Goal: Task Accomplishment & Management: Manage account settings

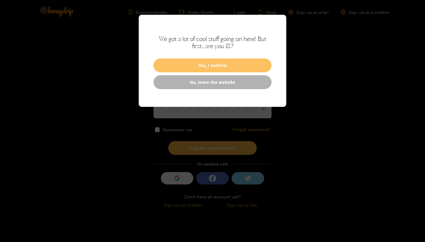
click at [196, 68] on button "Yes, I confirm" at bounding box center [213, 65] width 118 height 14
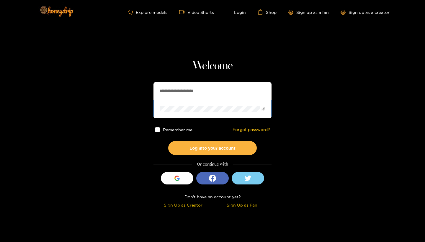
type input "**********"
click at [197, 145] on button "Log into your account" at bounding box center [212, 148] width 89 height 14
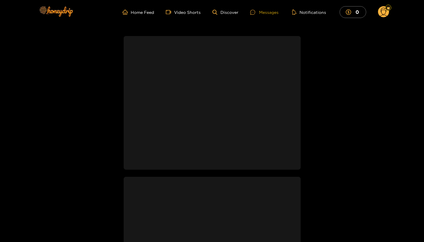
click at [270, 14] on div "Messages" at bounding box center [264, 12] width 28 height 7
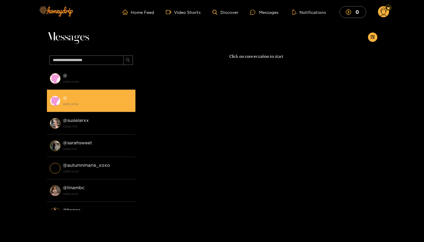
click at [112, 105] on strong "[DATE] 01:36" at bounding box center [98, 104] width 70 height 5
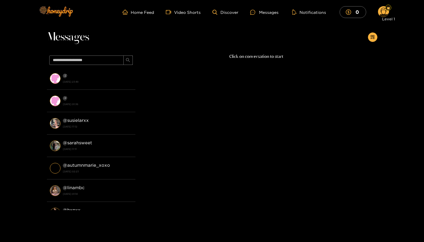
click at [381, 14] on div "Level 1" at bounding box center [389, 18] width 18 height 9
click at [151, 13] on link "Home Feed" at bounding box center [139, 11] width 32 height 5
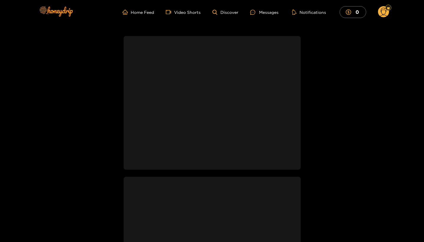
click at [382, 15] on icon at bounding box center [383, 13] width 7 height 10
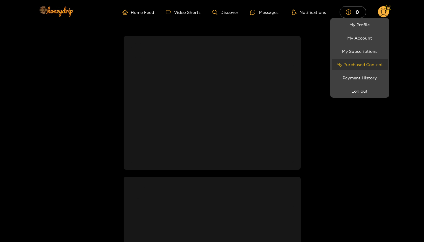
click at [373, 66] on link "My Purchased Content" at bounding box center [360, 64] width 56 height 10
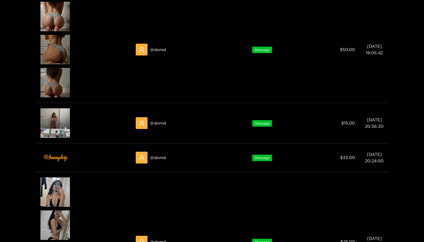
scroll to position [406, 0]
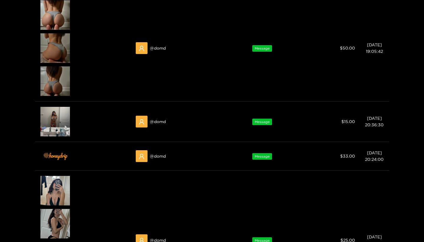
click at [62, 22] on div at bounding box center [212, 121] width 424 height 242
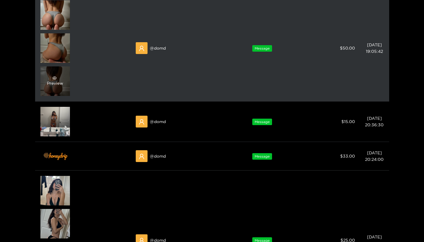
click at [62, 84] on div "Preview" at bounding box center [55, 81] width 16 height 11
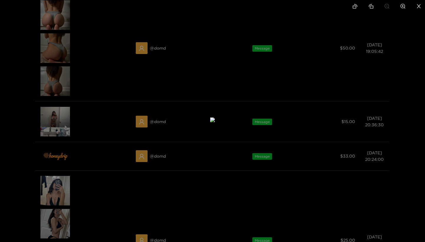
click at [91, 71] on div at bounding box center [212, 121] width 425 height 242
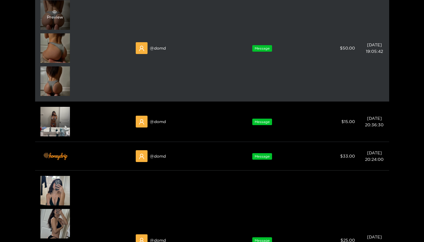
click at [60, 22] on div "Preview" at bounding box center [55, 15] width 30 height 30
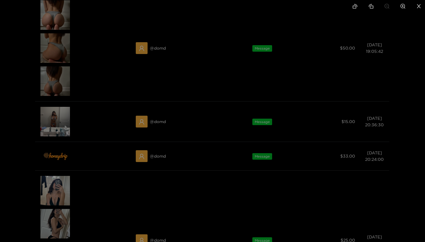
click at [402, 8] on icon "zoom-in" at bounding box center [403, 6] width 5 height 5
drag, startPoint x: 272, startPoint y: 125, endPoint x: 310, endPoint y: 19, distance: 113.6
click at [256, 17] on img at bounding box center [251, 12] width 9 height 9
click at [418, 8] on icon "close" at bounding box center [418, 6] width 5 height 5
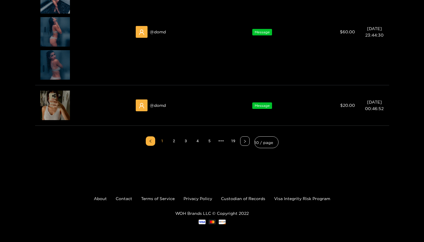
scroll to position [738, 0]
click at [174, 140] on link "2" at bounding box center [174, 141] width 9 height 9
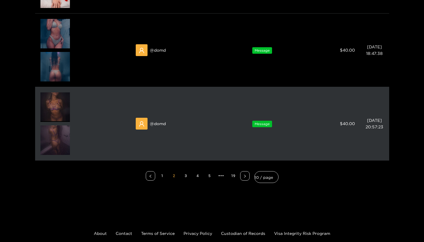
scroll to position [615, 0]
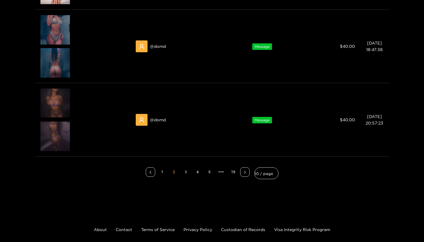
click at [185, 172] on link "3" at bounding box center [186, 172] width 9 height 9
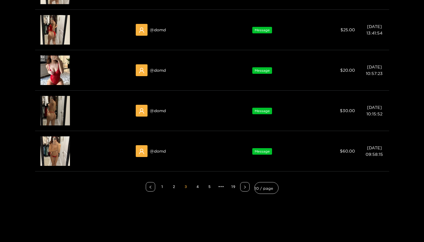
scroll to position [448, 0]
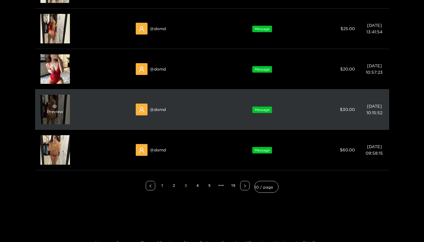
click at [57, 112] on div "Preview" at bounding box center [55, 109] width 16 height 11
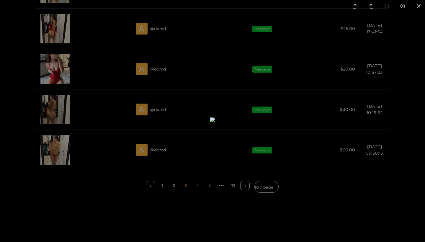
click at [403, 7] on icon "zoom-in" at bounding box center [403, 6] width 5 height 5
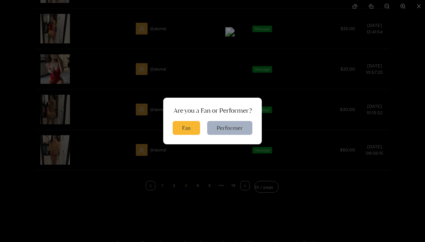
drag, startPoint x: 233, startPoint y: 147, endPoint x: 250, endPoint y: 59, distance: 89.7
click at [193, 129] on button "Fan" at bounding box center [186, 128] width 27 height 14
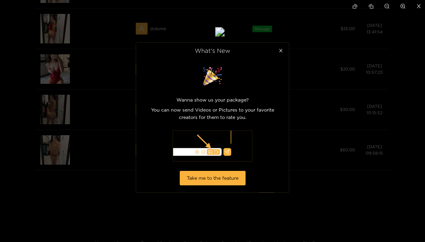
click at [418, 7] on icon "close" at bounding box center [418, 6] width 5 height 5
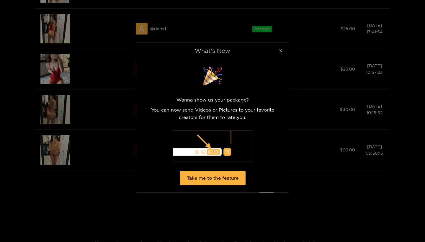
click at [282, 49] on icon "close" at bounding box center [281, 50] width 4 height 4
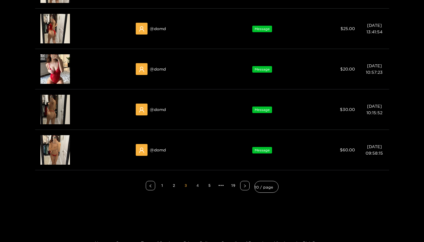
click at [199, 185] on link "4" at bounding box center [197, 185] width 9 height 9
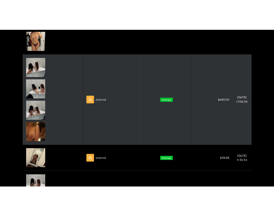
scroll to position [270, 0]
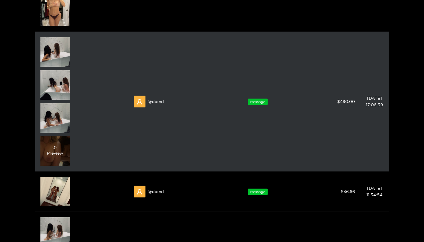
click at [63, 148] on div "Preview" at bounding box center [55, 151] width 30 height 30
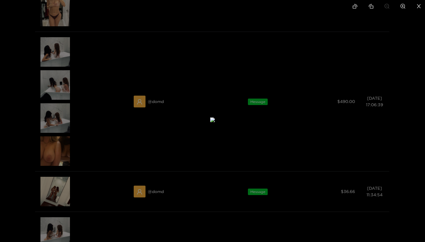
click at [215, 118] on img at bounding box center [212, 120] width 5 height 5
